Goal: Navigation & Orientation: Find specific page/section

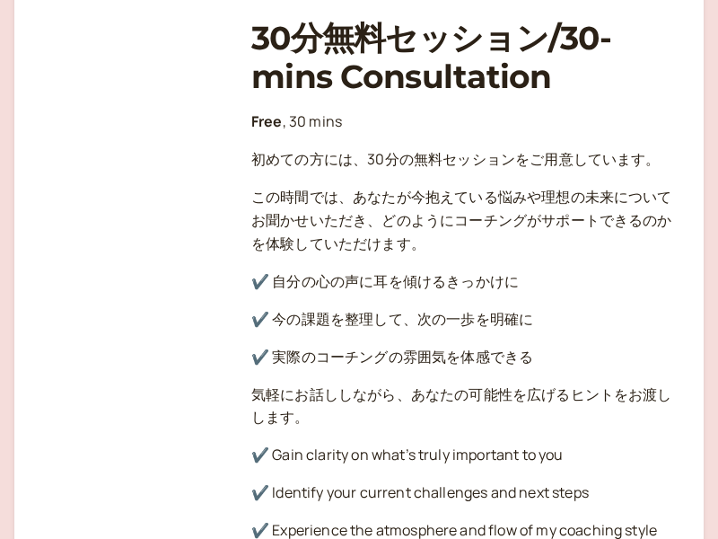
scroll to position [575, 0]
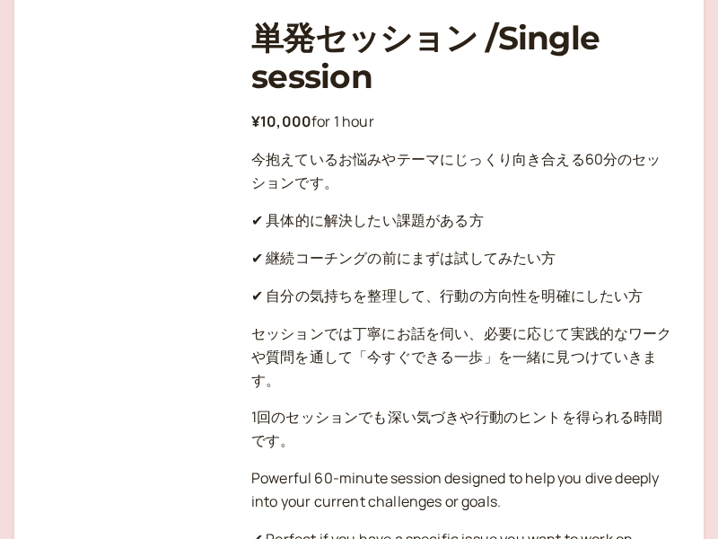
scroll to position [575, 0]
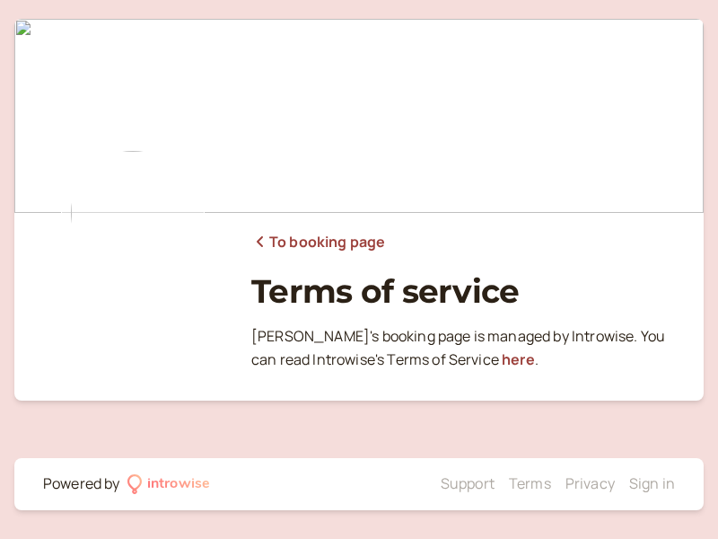
scroll to position [10, 0]
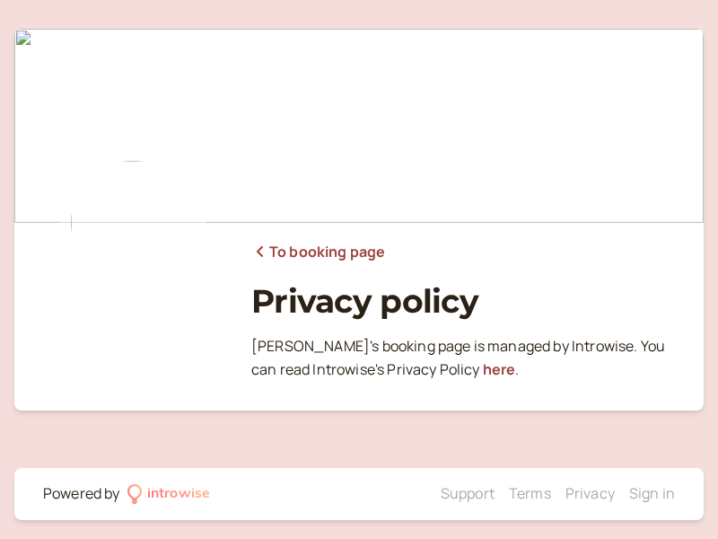
scroll to position [10, 0]
